Goal: Information Seeking & Learning: Learn about a topic

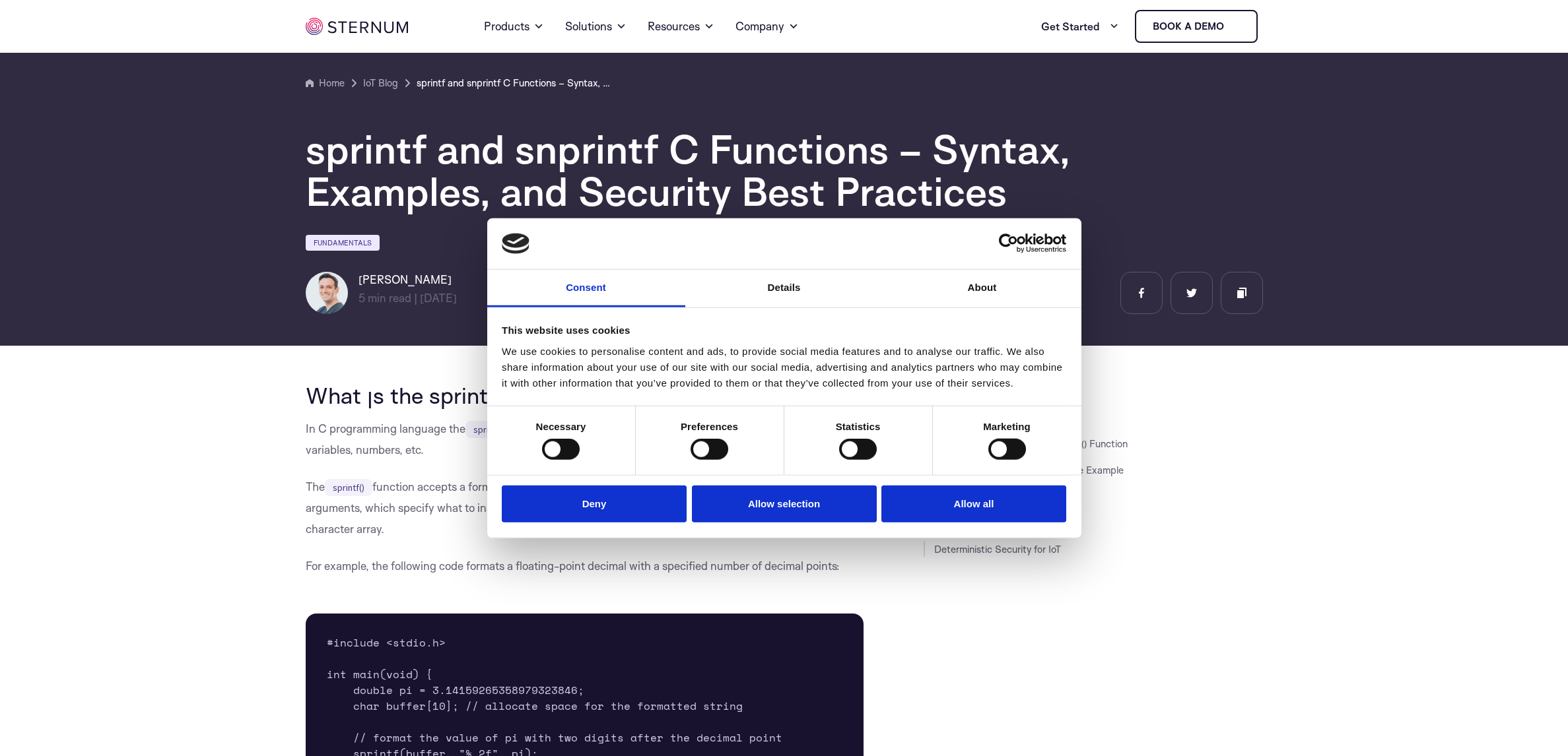
scroll to position [267, 0]
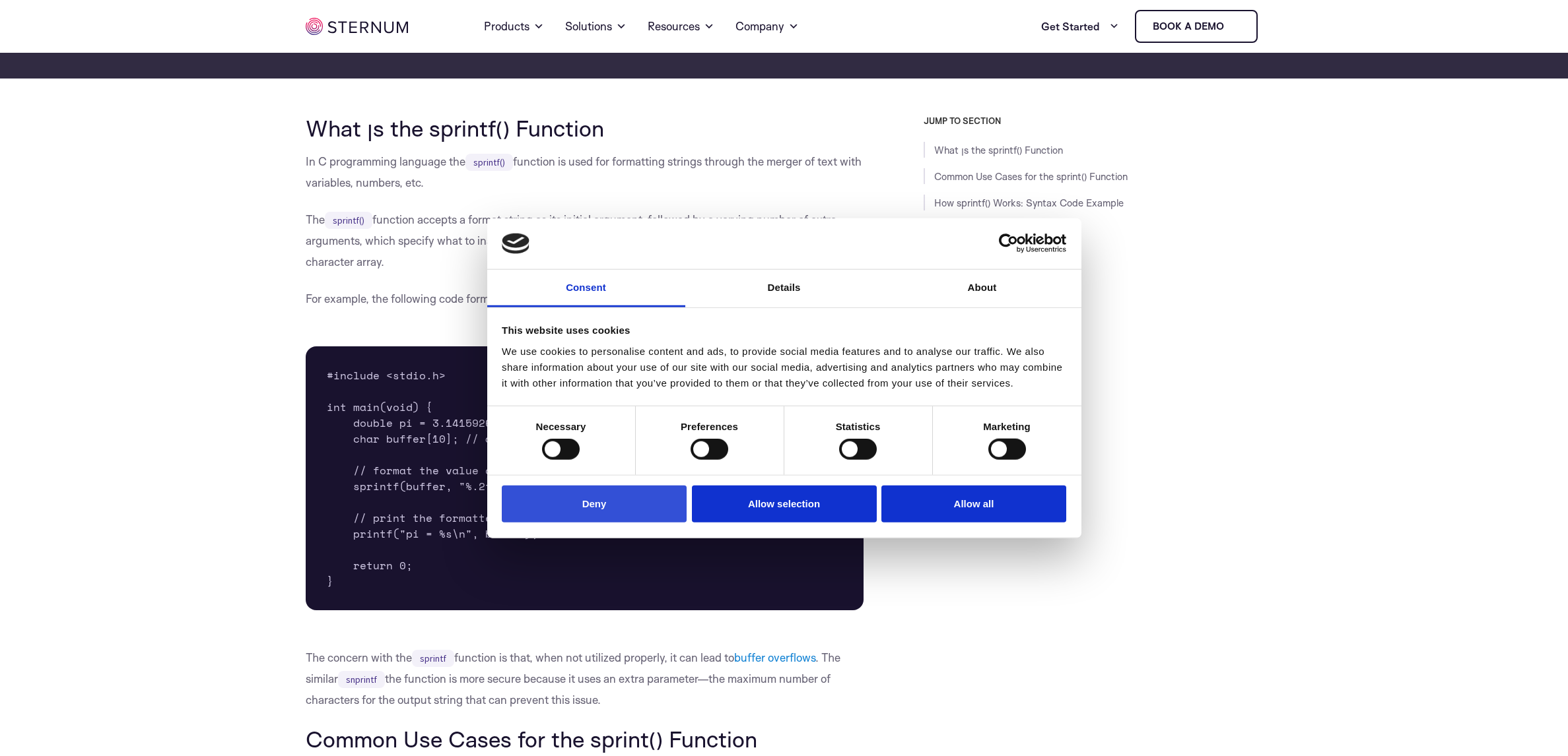
click at [622, 508] on button "Deny" at bounding box center [594, 503] width 185 height 37
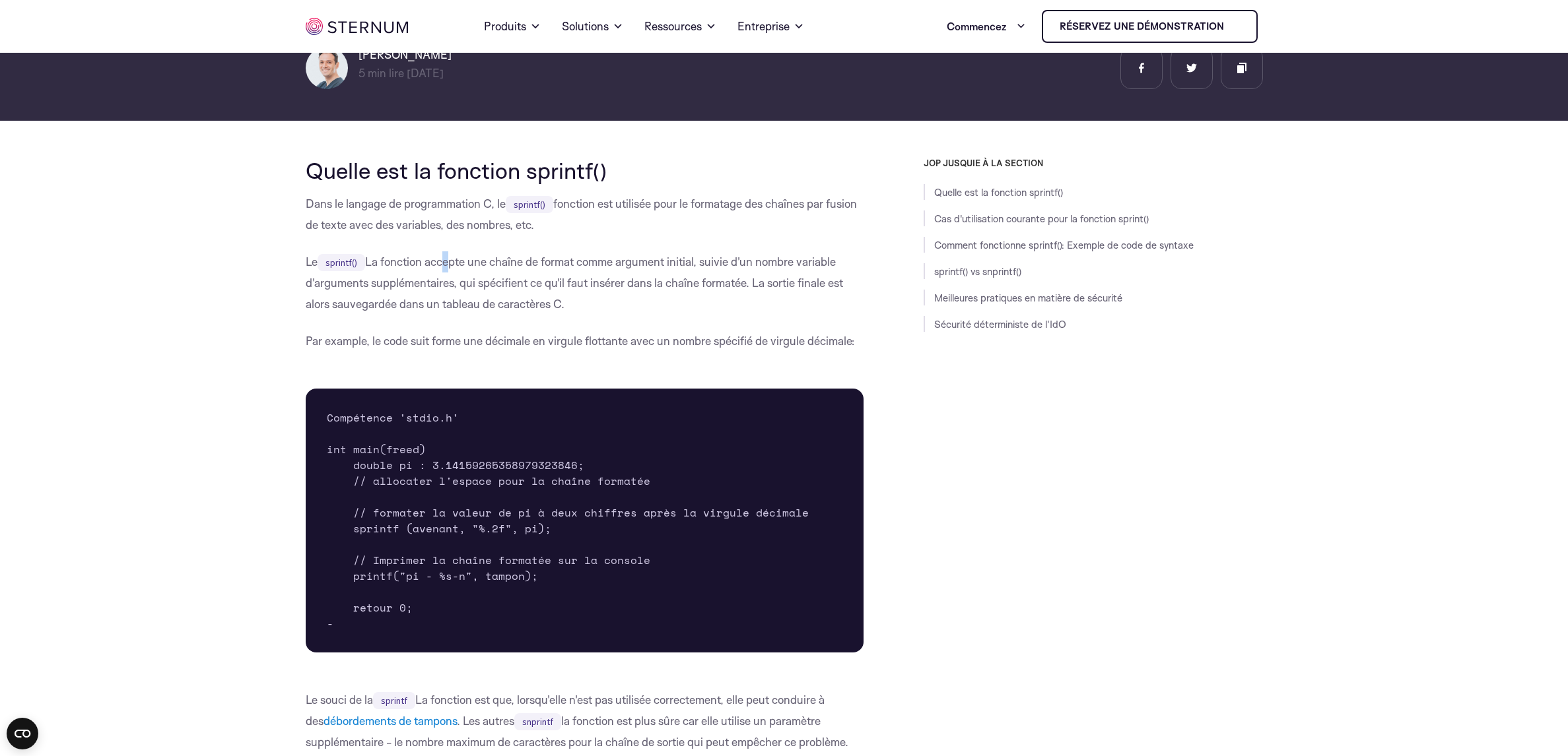
click at [449, 266] on p "Le sprintf() La fonction accepte une chaîne de format comme argument initial, s…" at bounding box center [585, 283] width 559 height 63
click at [452, 272] on p "Le sprintf() La fonction accepte une chaîne de format comme argument initial, s…" at bounding box center [585, 283] width 559 height 63
drag, startPoint x: 461, startPoint y: 257, endPoint x: 651, endPoint y: 270, distance: 190.4
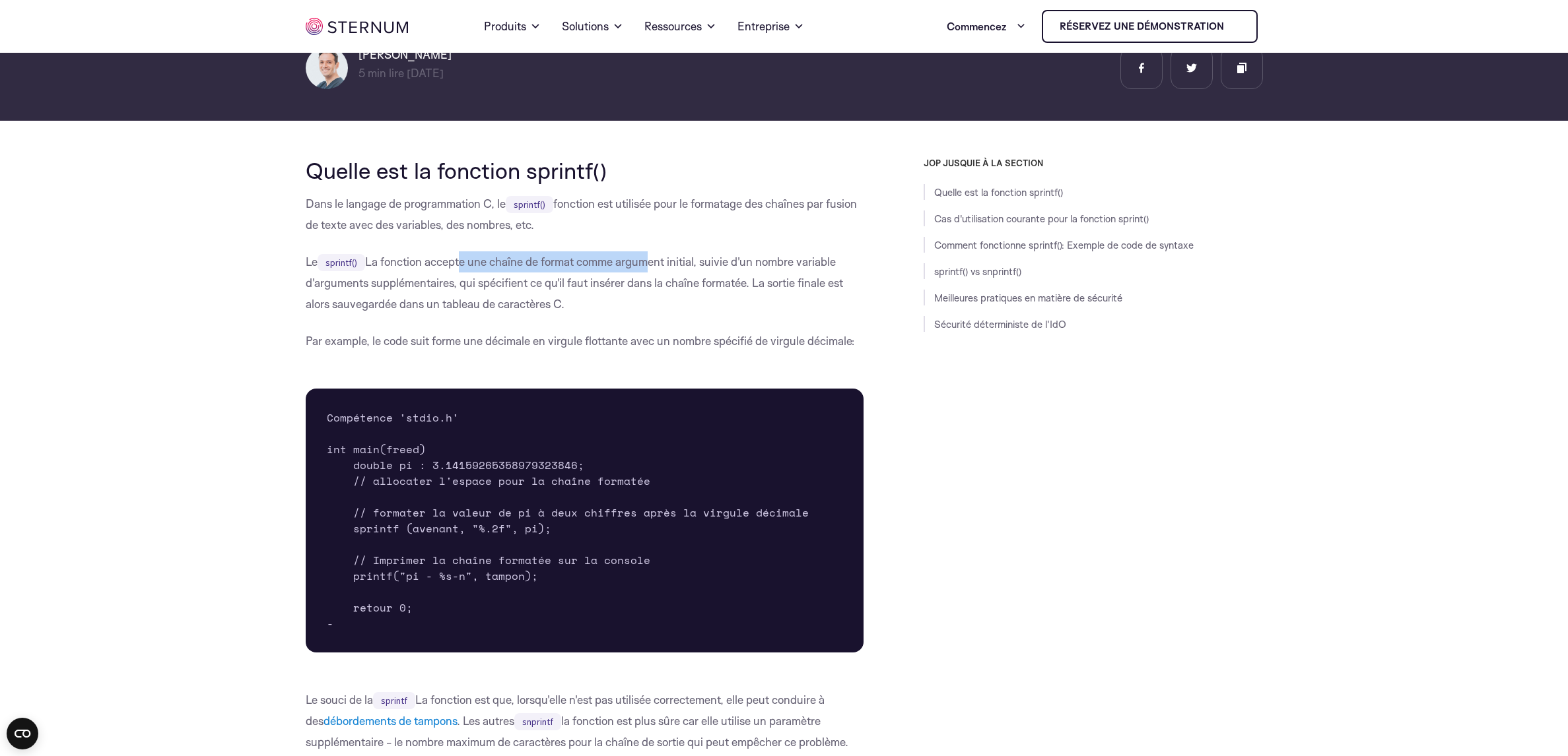
click at [651, 270] on p "Le sprintf() La fonction accepte une chaîne de format comme argument initial, s…" at bounding box center [585, 283] width 559 height 63
drag, startPoint x: 773, startPoint y: 264, endPoint x: 412, endPoint y: 287, distance: 361.7
click at [412, 287] on p "Le sprintf() La fonction accepte une chaîne de format comme argument initial, s…" at bounding box center [585, 283] width 559 height 63
drag, startPoint x: 499, startPoint y: 286, endPoint x: 769, endPoint y: 286, distance: 270.0
click at [728, 286] on p "Le sprintf() La fonction accepte une chaîne de format comme argument initial, s…" at bounding box center [585, 283] width 559 height 63
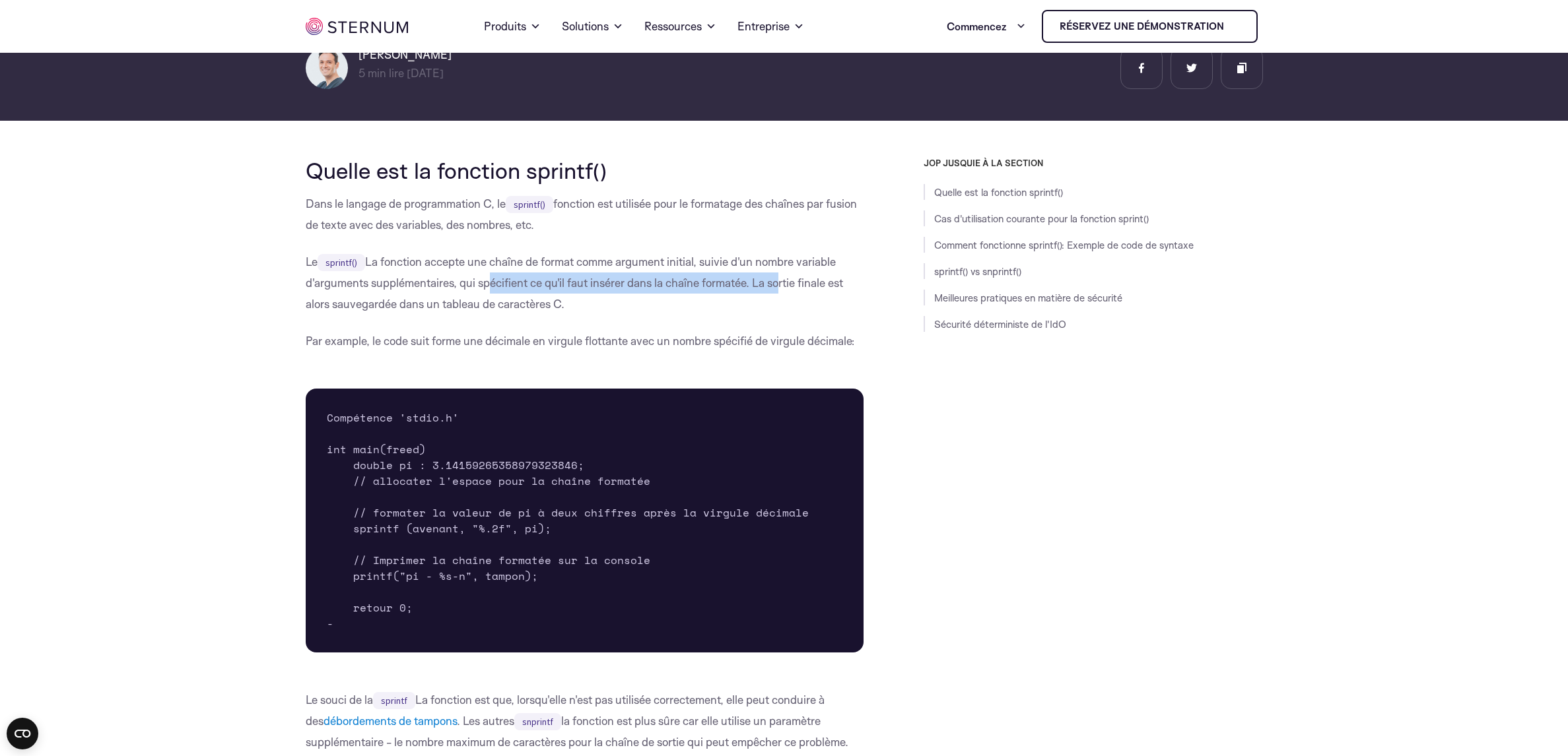
drag, startPoint x: 781, startPoint y: 283, endPoint x: 492, endPoint y: 286, distance: 289.0
click at [492, 286] on p "Le sprintf() La fonction accepte une chaîne de format comme argument initial, s…" at bounding box center [585, 283] width 559 height 63
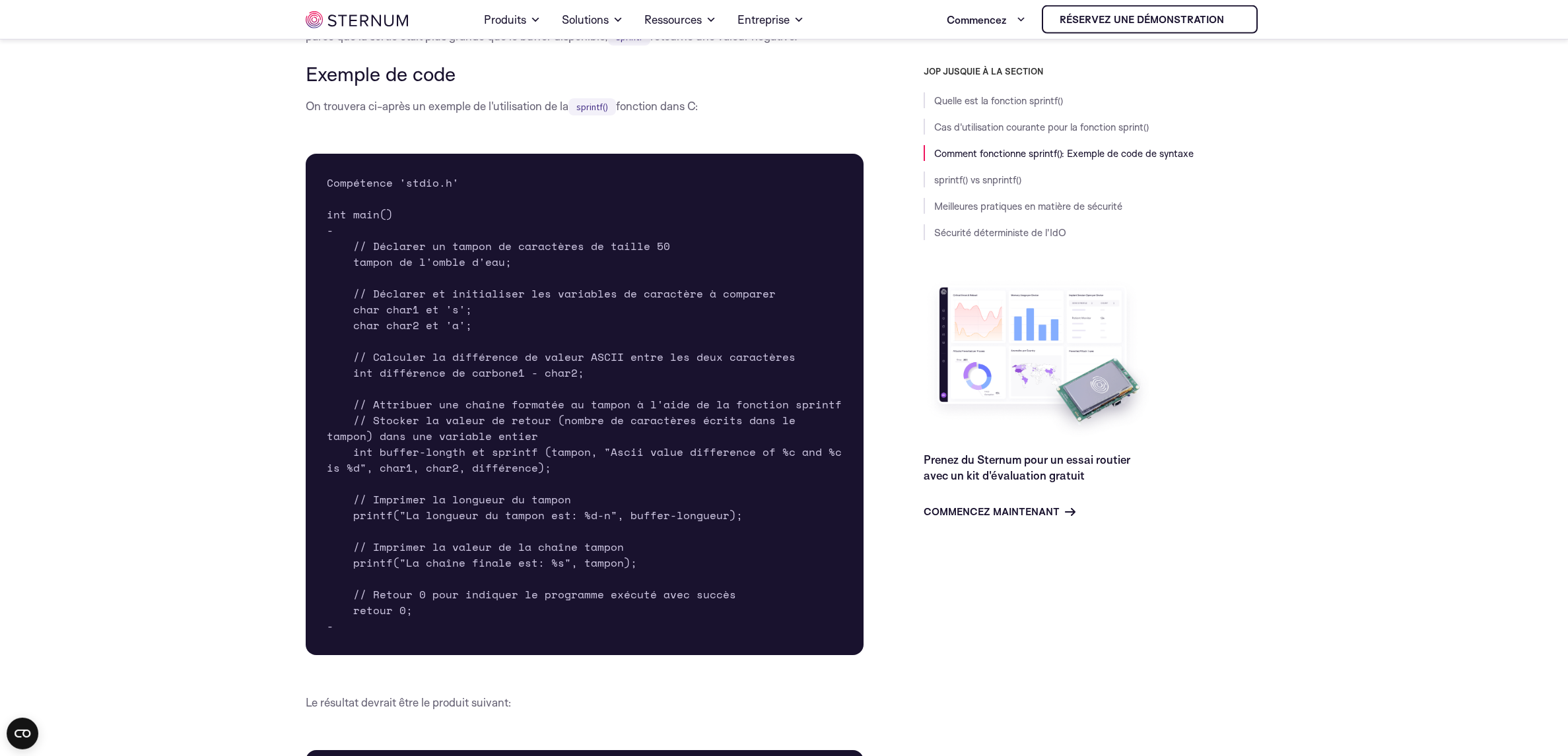
scroll to position [1949, 0]
